Goal: Transaction & Acquisition: Purchase product/service

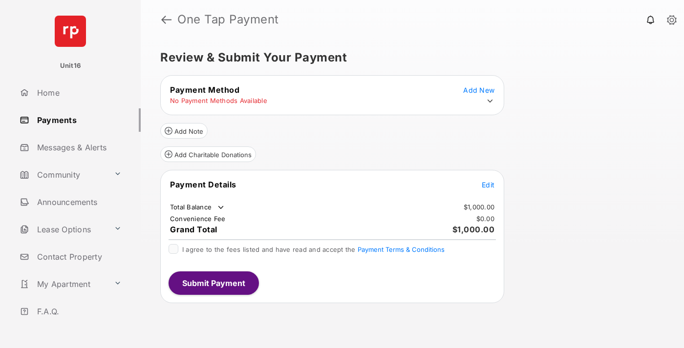
click at [488, 185] on span "Edit" at bounding box center [488, 185] width 13 height 8
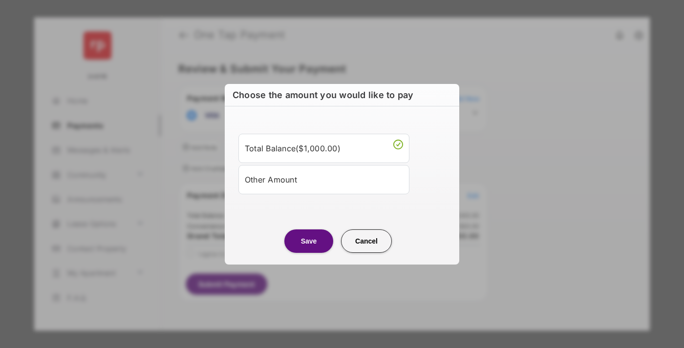
click at [324, 179] on div "Other Amount" at bounding box center [324, 179] width 158 height 17
type input "****"
click at [309, 253] on button "Save" at bounding box center [308, 241] width 49 height 23
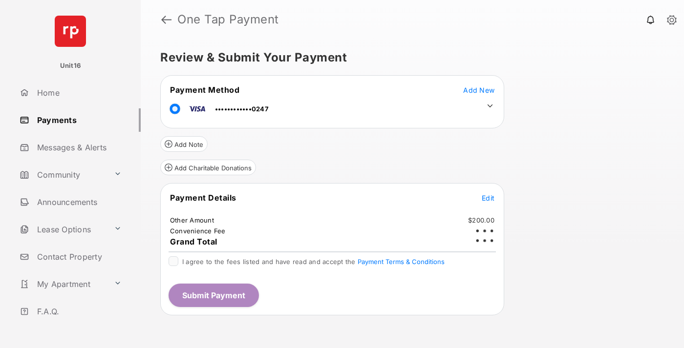
click at [490, 106] on icon at bounding box center [490, 106] width 9 height 9
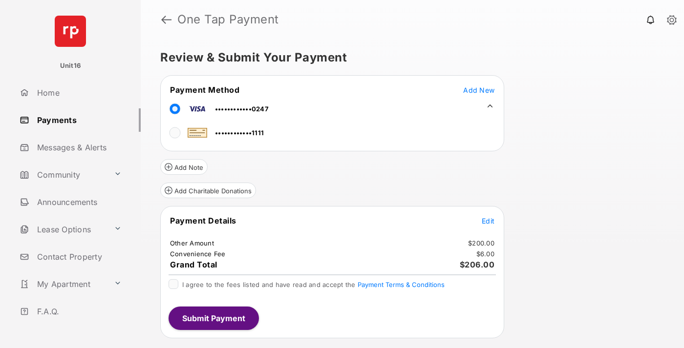
click at [488, 221] on span "Edit" at bounding box center [488, 221] width 13 height 8
click at [213, 318] on button "Submit Payment" at bounding box center [214, 318] width 90 height 23
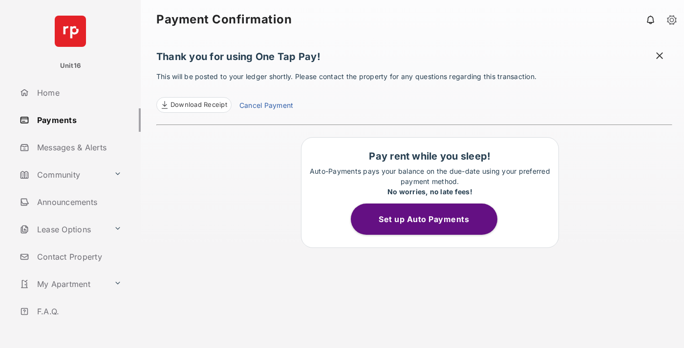
click at [266, 106] on link "Cancel Payment" at bounding box center [266, 106] width 54 height 13
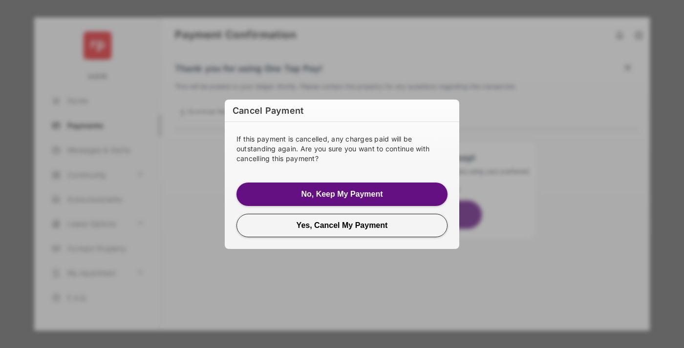
click at [342, 225] on button "Yes, Cancel My Payment" at bounding box center [341, 225] width 211 height 23
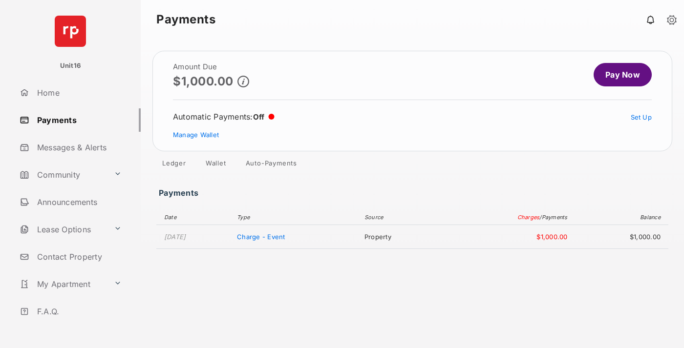
click at [196, 135] on link "Manage Wallet" at bounding box center [196, 135] width 46 height 8
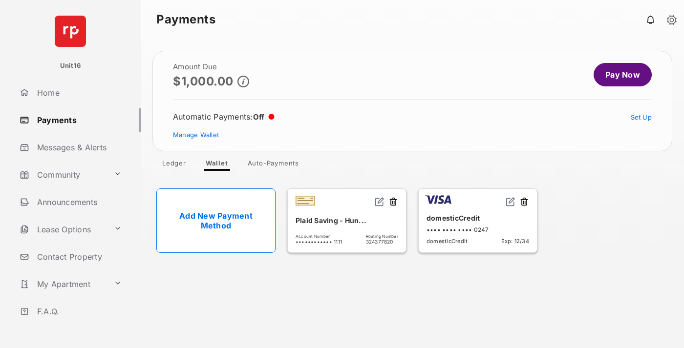
click at [524, 202] on button at bounding box center [524, 202] width 10 height 11
